Goal: Transaction & Acquisition: Purchase product/service

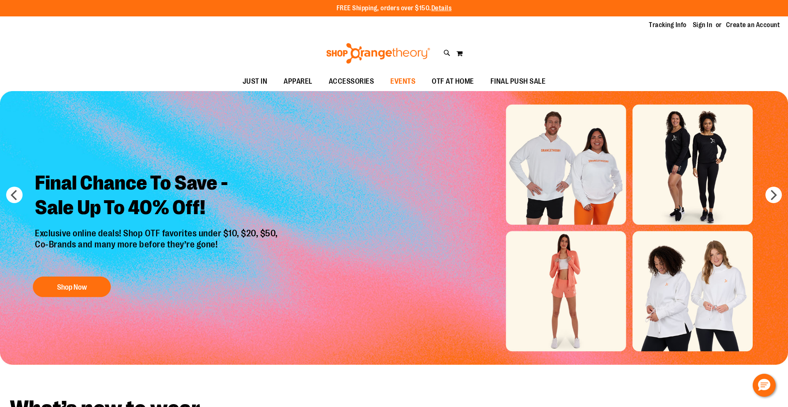
click at [396, 84] on span "EVENTS" at bounding box center [402, 81] width 25 height 18
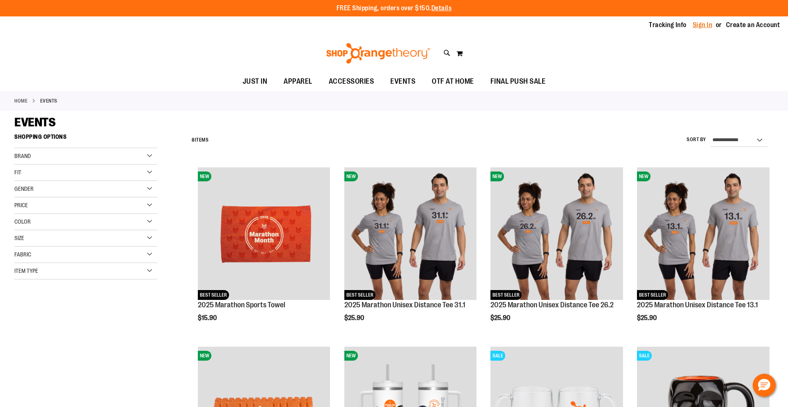
click at [702, 24] on link "Sign In" at bounding box center [703, 25] width 20 height 9
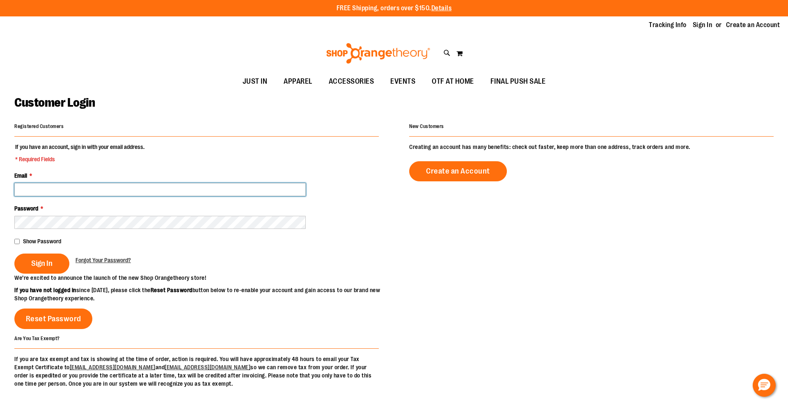
click at [69, 190] on input "Email *" at bounding box center [159, 189] width 291 height 13
type input "**********"
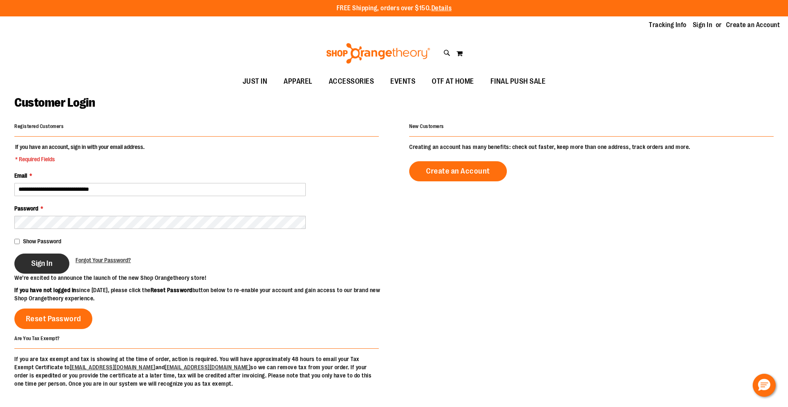
click at [23, 261] on button "Sign In" at bounding box center [41, 264] width 55 height 20
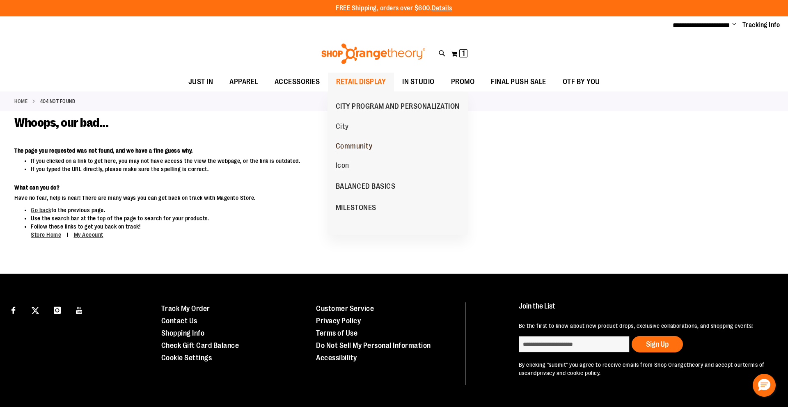
click at [358, 147] on span "Community" at bounding box center [354, 147] width 37 height 10
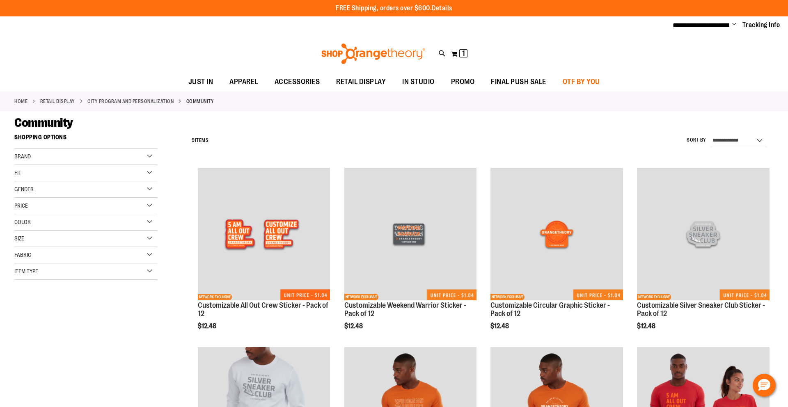
click at [593, 81] on span "OTF BY YOU" at bounding box center [581, 82] width 37 height 18
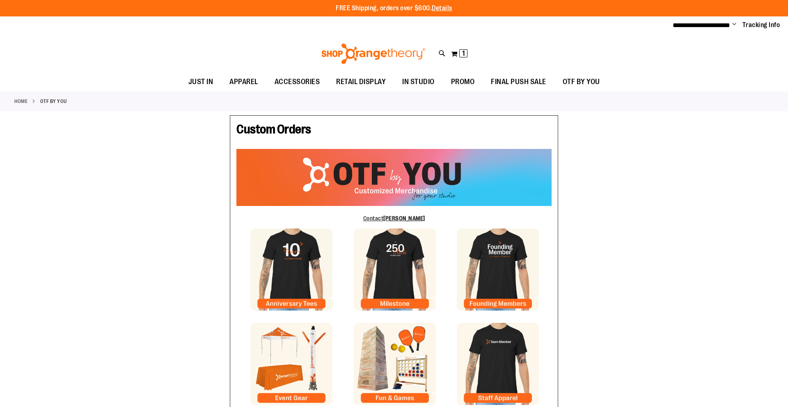
type input "******"
type input "**********"
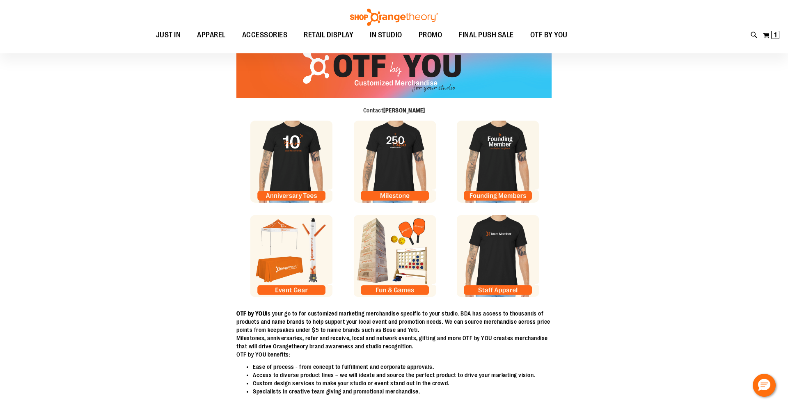
scroll to position [108, 0]
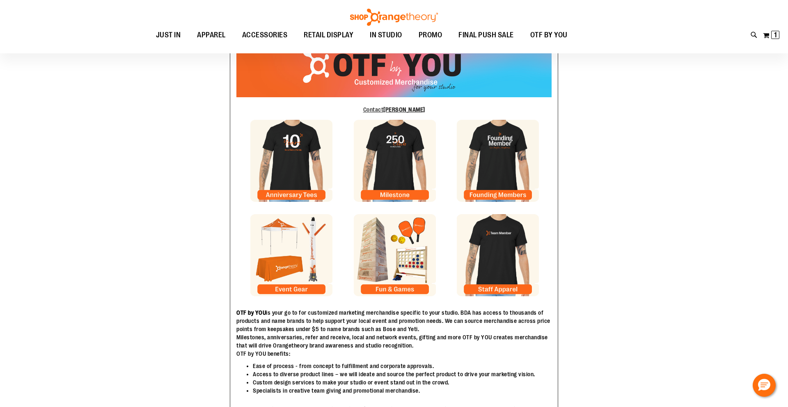
click at [399, 289] on img at bounding box center [395, 255] width 82 height 82
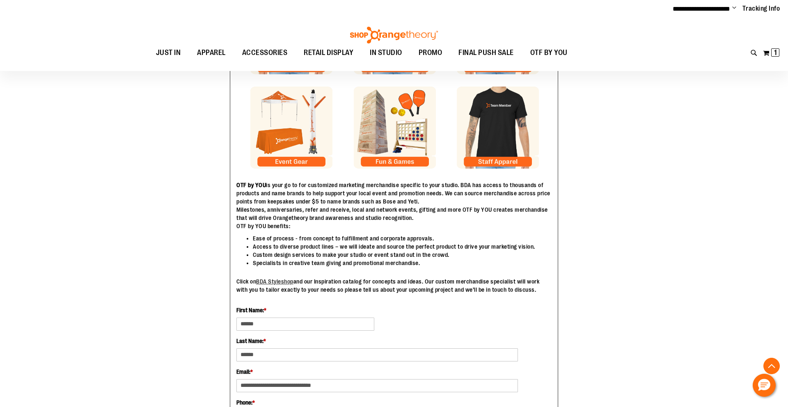
scroll to position [238, 0]
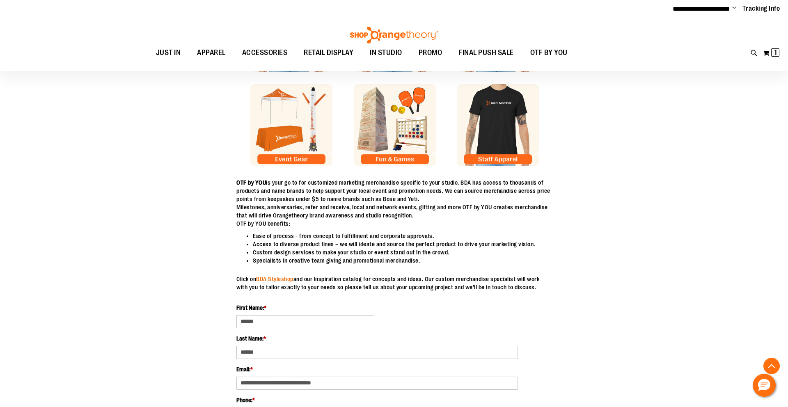
click at [273, 278] on link "BDA Styleshop" at bounding box center [274, 279] width 37 height 7
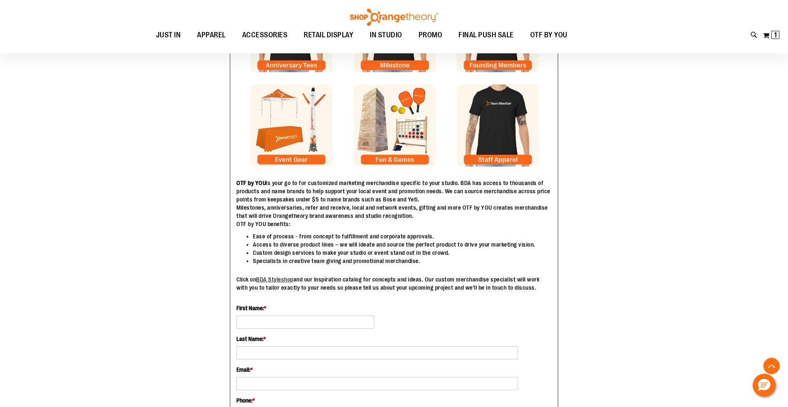
type input "******"
type input "**********"
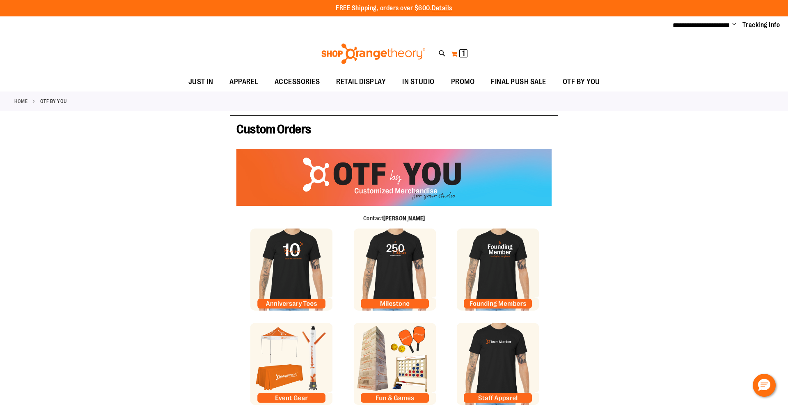
click at [456, 50] on button "My Cart 1 1 items" at bounding box center [459, 53] width 17 height 13
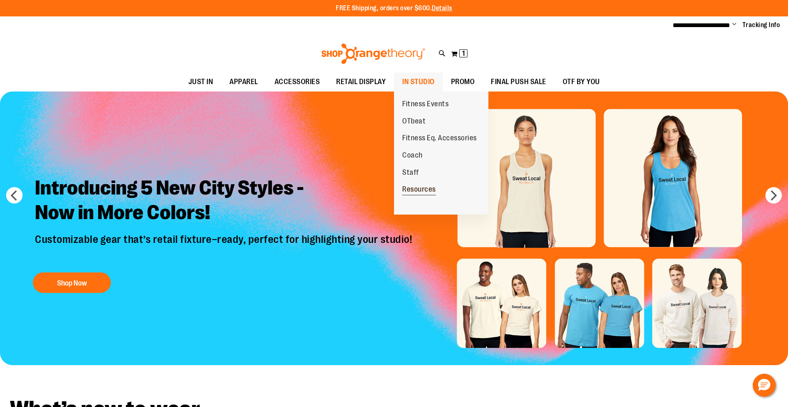
click at [421, 190] on span "Resources" at bounding box center [419, 190] width 34 height 10
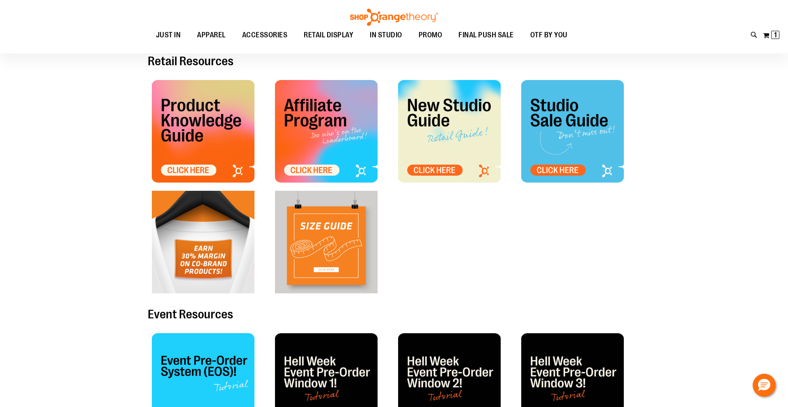
scroll to position [66, 0]
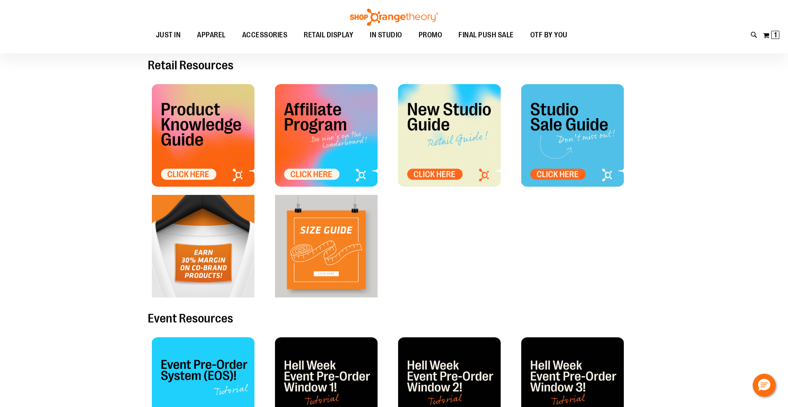
click at [192, 179] on img at bounding box center [203, 135] width 103 height 103
click at [318, 172] on img at bounding box center [326, 135] width 103 height 103
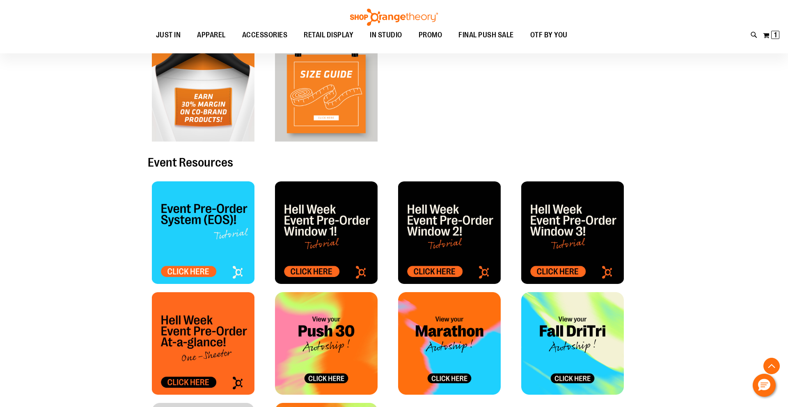
scroll to position [225, 0]
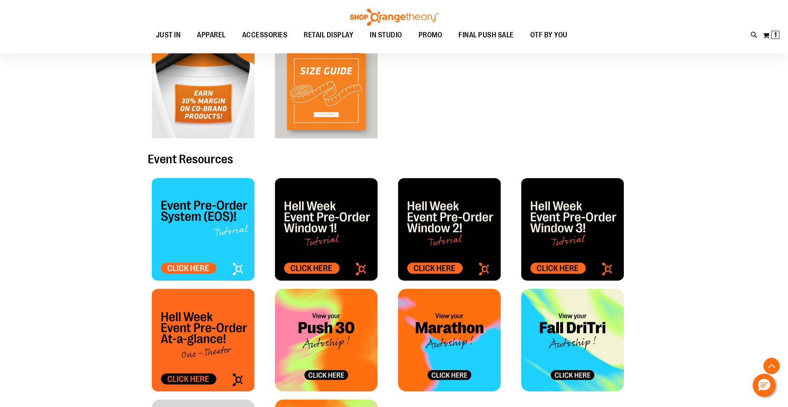
click at [198, 269] on img at bounding box center [203, 229] width 103 height 103
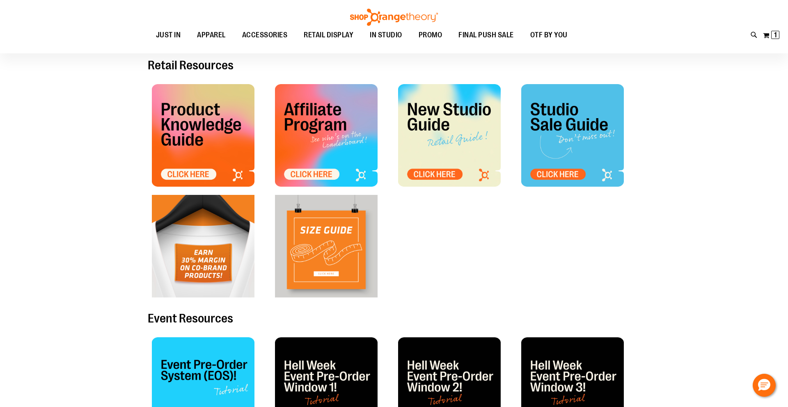
scroll to position [0, 0]
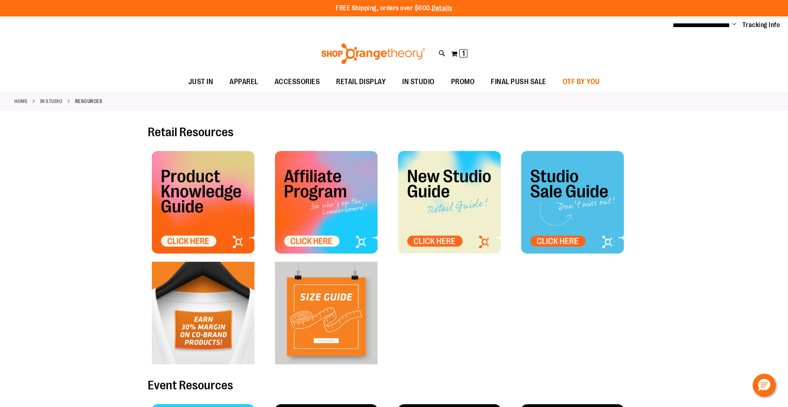
click at [576, 80] on span "OTF BY YOU" at bounding box center [581, 82] width 37 height 18
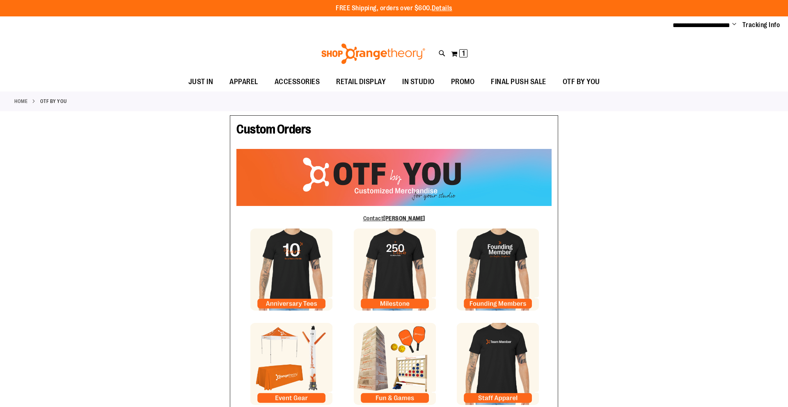
type input "******"
type input "**********"
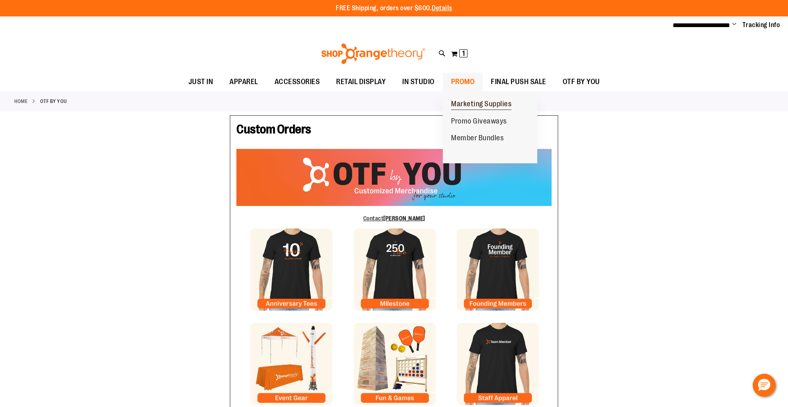
click at [473, 103] on span "Marketing Supplies" at bounding box center [481, 105] width 60 height 10
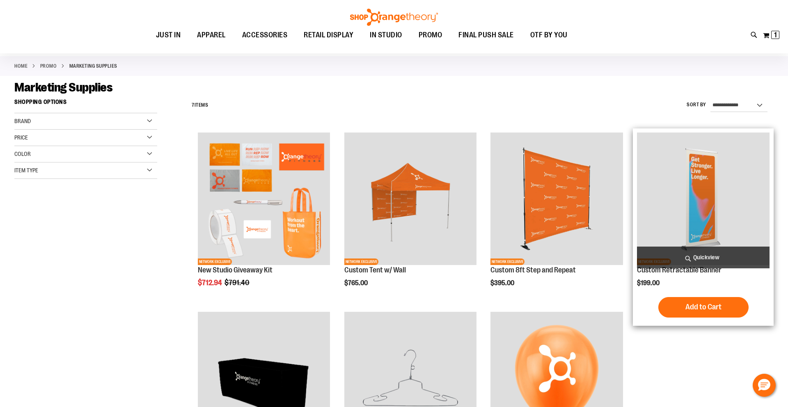
scroll to position [34, 0]
click at [726, 252] on span "Quickview" at bounding box center [703, 258] width 133 height 22
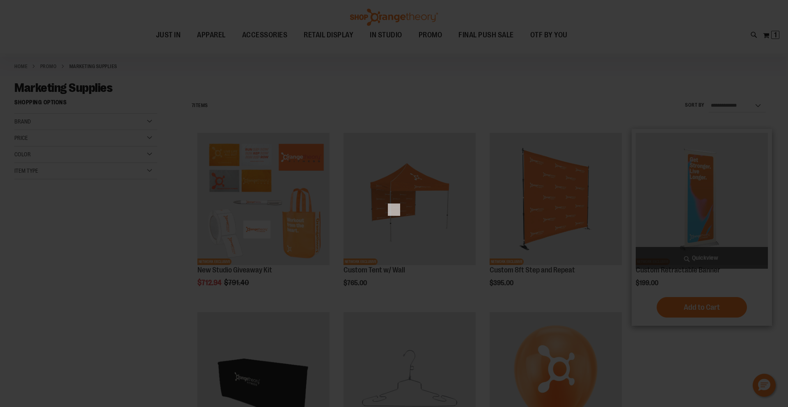
scroll to position [0, 0]
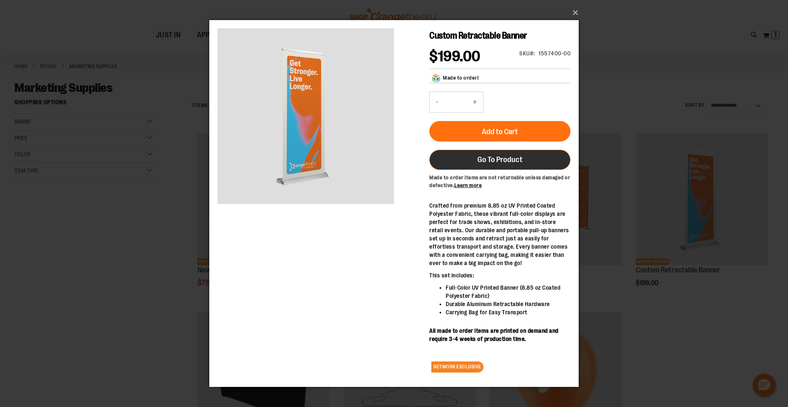
click at [491, 160] on span "Go To Product" at bounding box center [499, 159] width 45 height 9
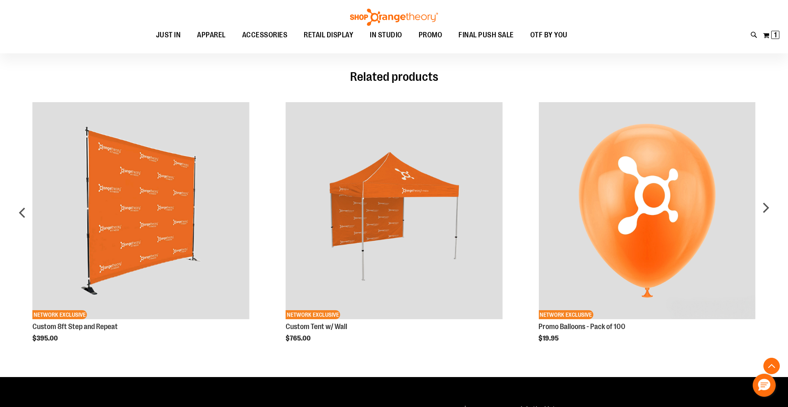
scroll to position [448, 0]
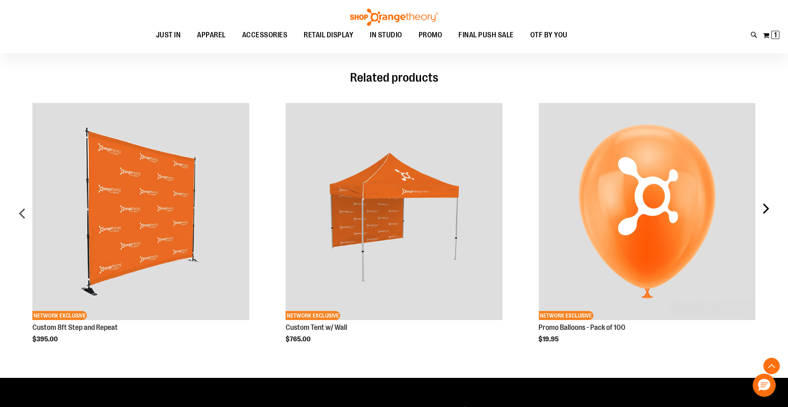
click at [769, 213] on div "next" at bounding box center [765, 217] width 16 height 252
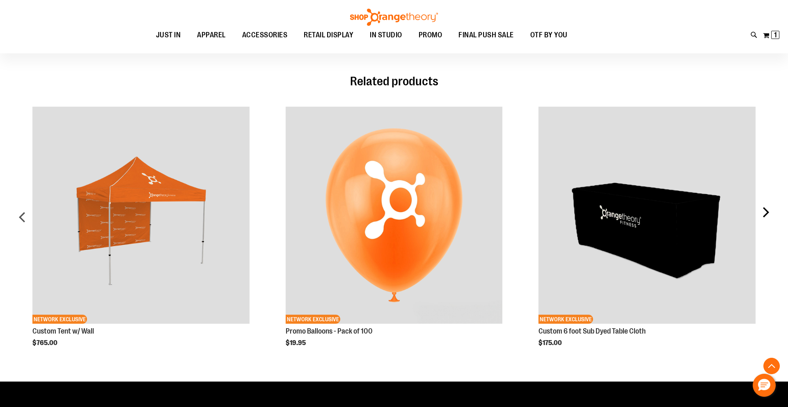
scroll to position [447, 0]
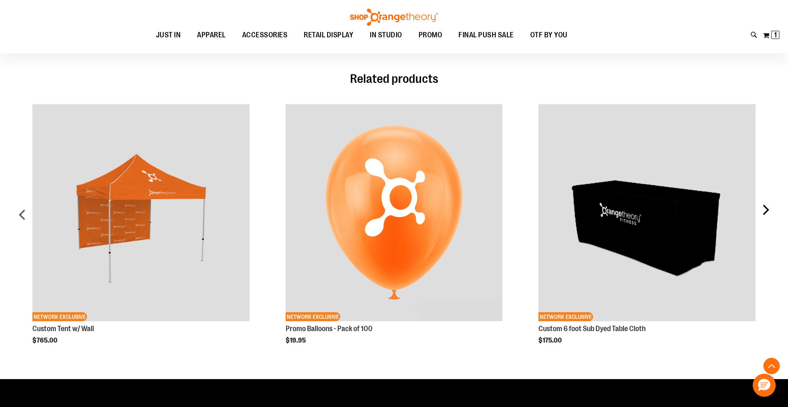
click at [766, 210] on div "next" at bounding box center [765, 218] width 16 height 252
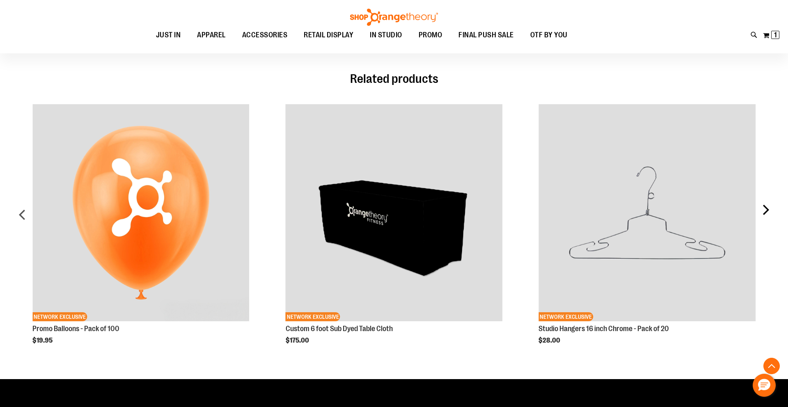
click at [766, 210] on div "next" at bounding box center [765, 218] width 16 height 252
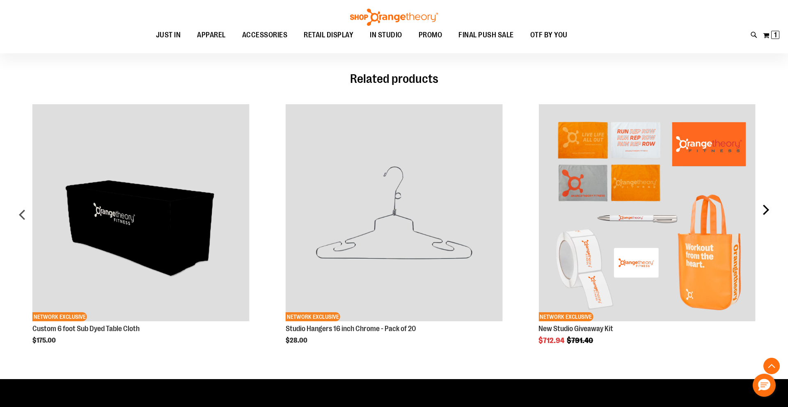
click at [766, 210] on div "next" at bounding box center [765, 218] width 16 height 252
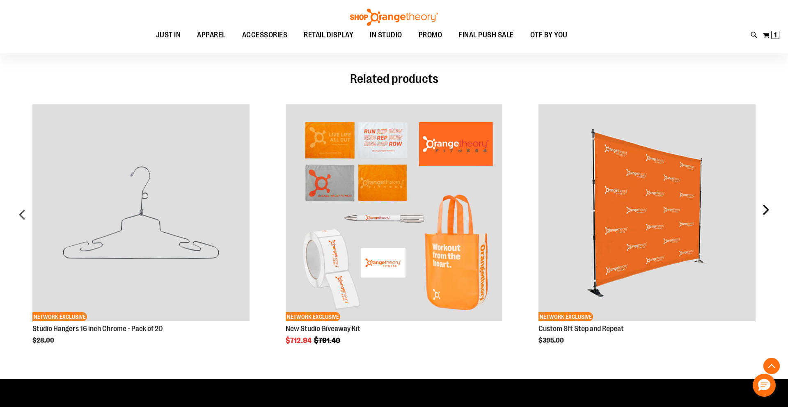
click at [766, 210] on div "next" at bounding box center [765, 218] width 16 height 252
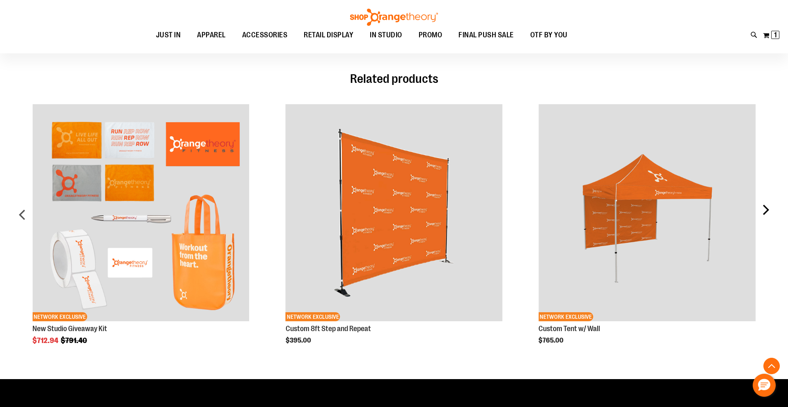
click at [766, 210] on div "next" at bounding box center [765, 218] width 16 height 252
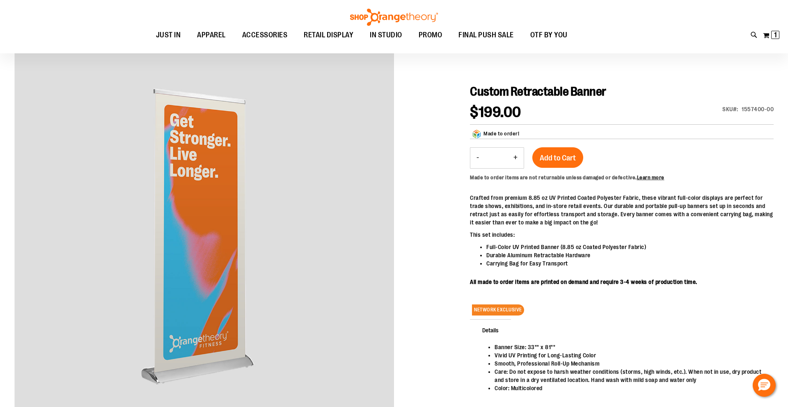
scroll to position [76, 0]
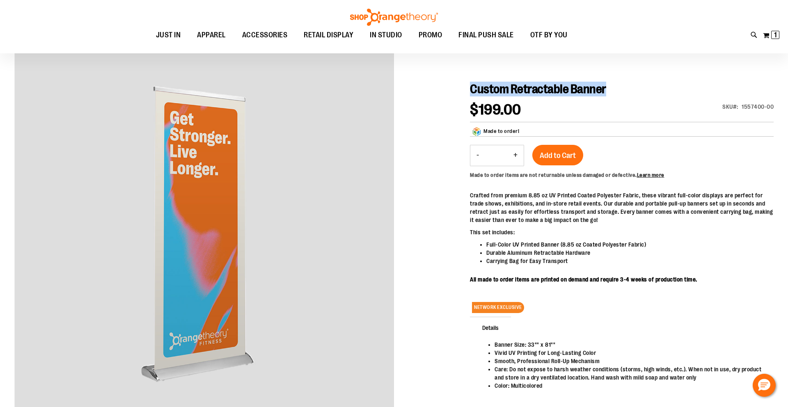
drag, startPoint x: 529, startPoint y: 87, endPoint x: 468, endPoint y: 85, distance: 60.8
click at [472, 86] on h1 "Custom Retractable Banner" at bounding box center [622, 89] width 304 height 15
copy span "Custom Retractable Banner"
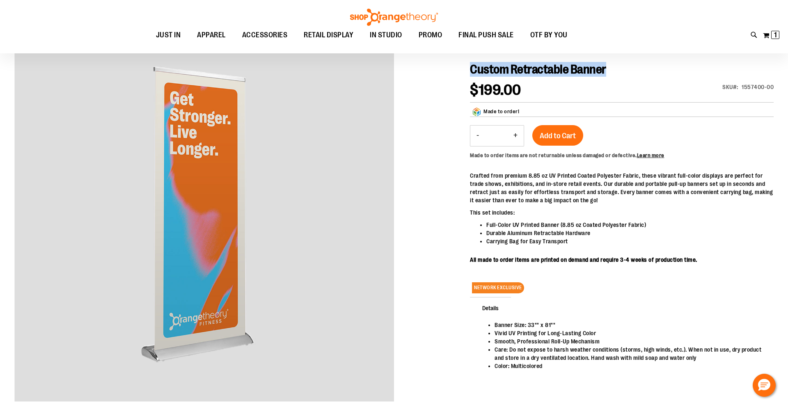
scroll to position [98, 0]
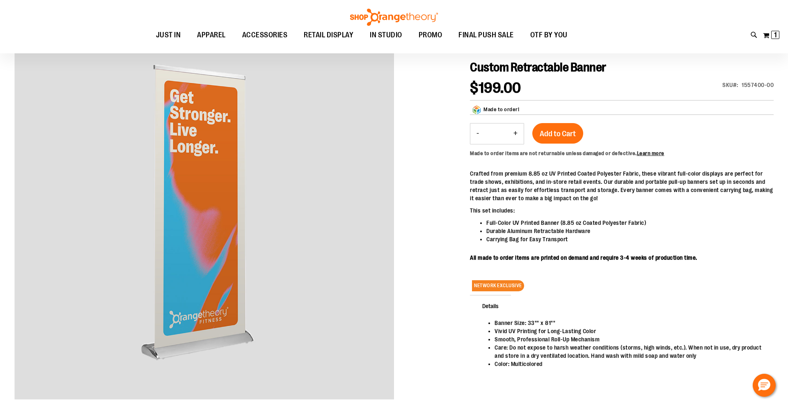
click at [443, 186] on div at bounding box center [393, 217] width 759 height 390
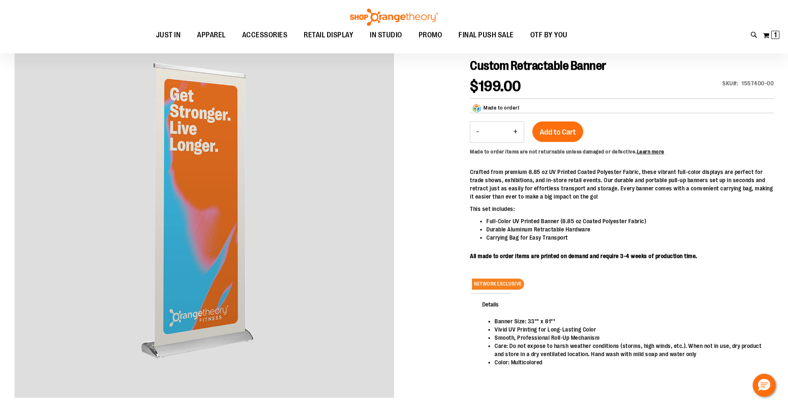
click at [443, 186] on div at bounding box center [393, 215] width 759 height 390
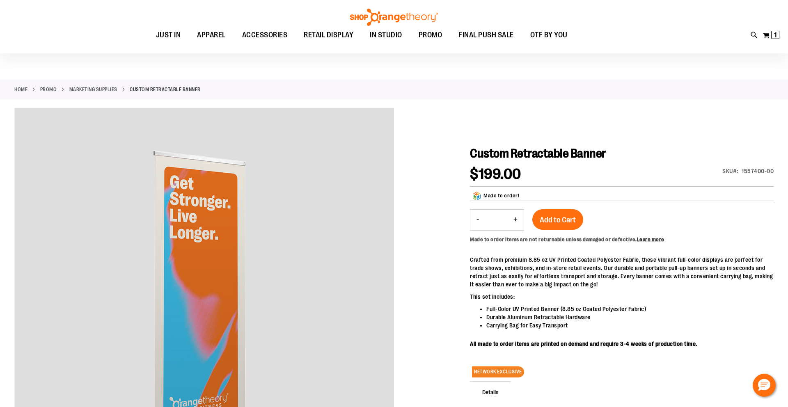
scroll to position [0, 0]
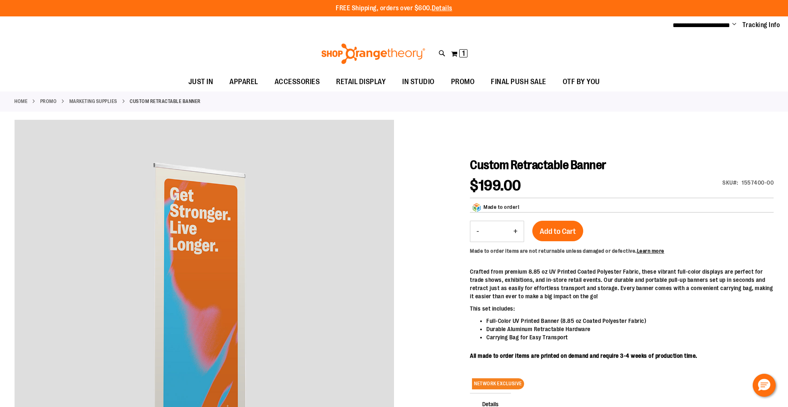
click at [107, 103] on link "Marketing Supplies" at bounding box center [93, 101] width 48 height 7
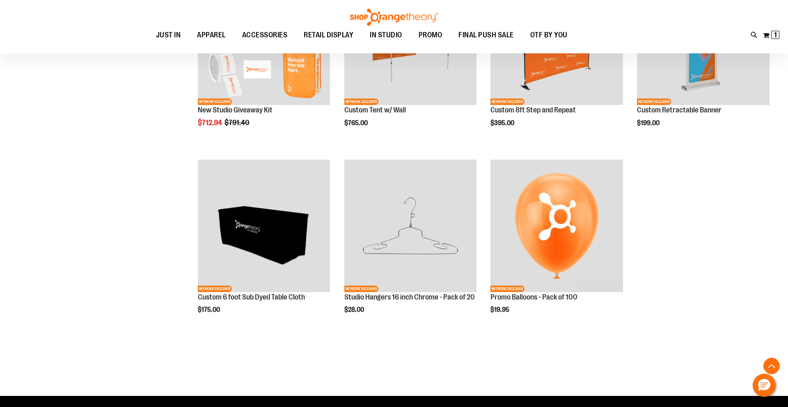
scroll to position [194, 0]
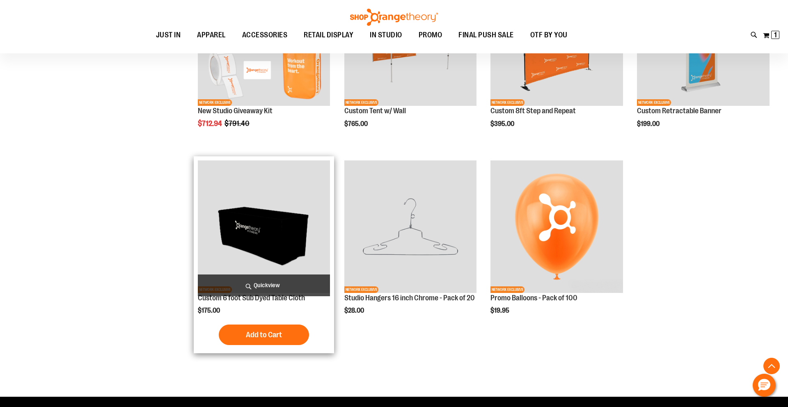
click at [233, 248] on img "product" at bounding box center [264, 227] width 133 height 133
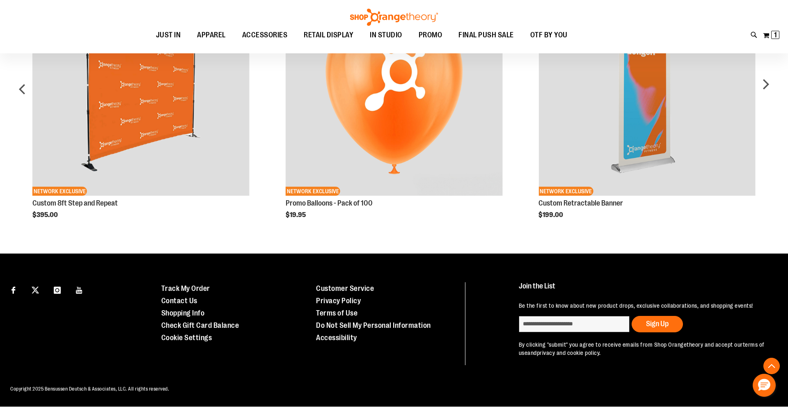
scroll to position [581, 0]
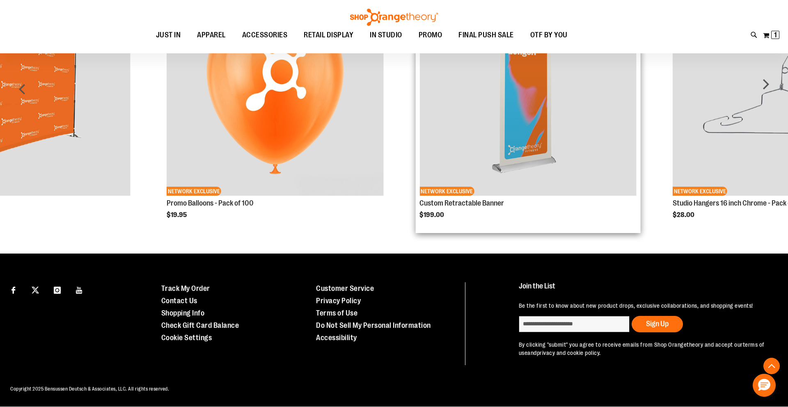
drag, startPoint x: 623, startPoint y: 194, endPoint x: 482, endPoint y: 215, distance: 142.3
click at [483, 215] on div "Custom Retractable Banner $199.00 Add to Cart" at bounding box center [528, 213] width 217 height 32
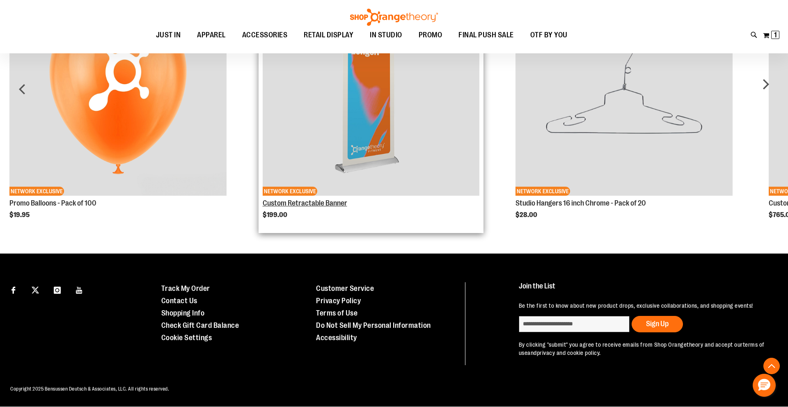
drag, startPoint x: 362, startPoint y: 194, endPoint x: 346, endPoint y: 194, distance: 15.6
click at [346, 199] on link "Custom Retractable Banner" at bounding box center [305, 203] width 85 height 8
